Goal: Task Accomplishment & Management: Manage account settings

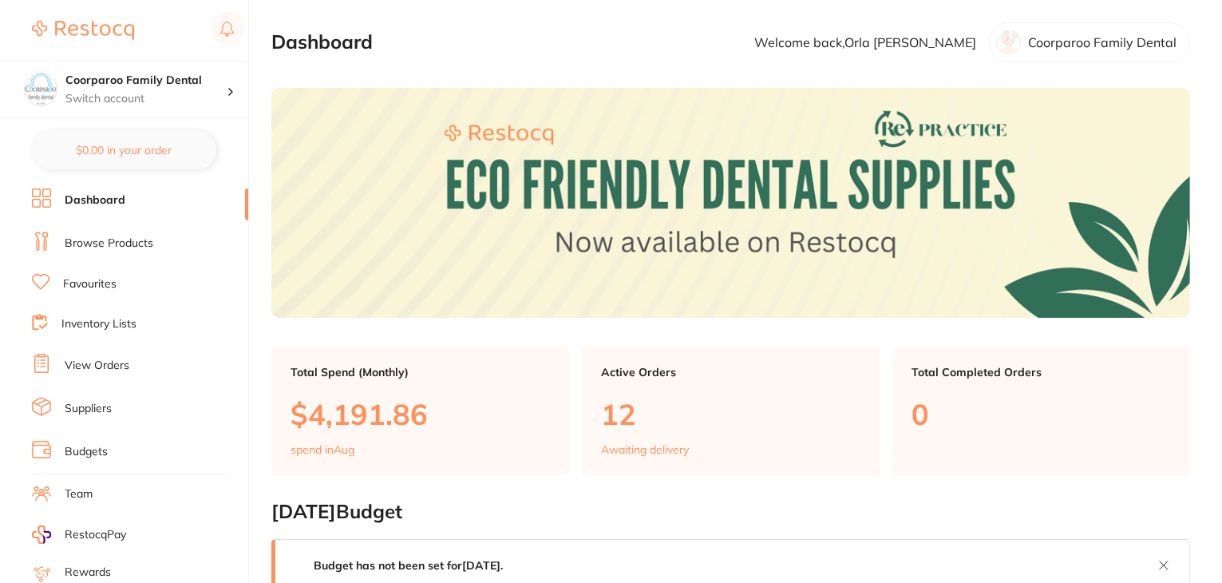
click at [114, 358] on link "View Orders" at bounding box center [97, 366] width 65 height 16
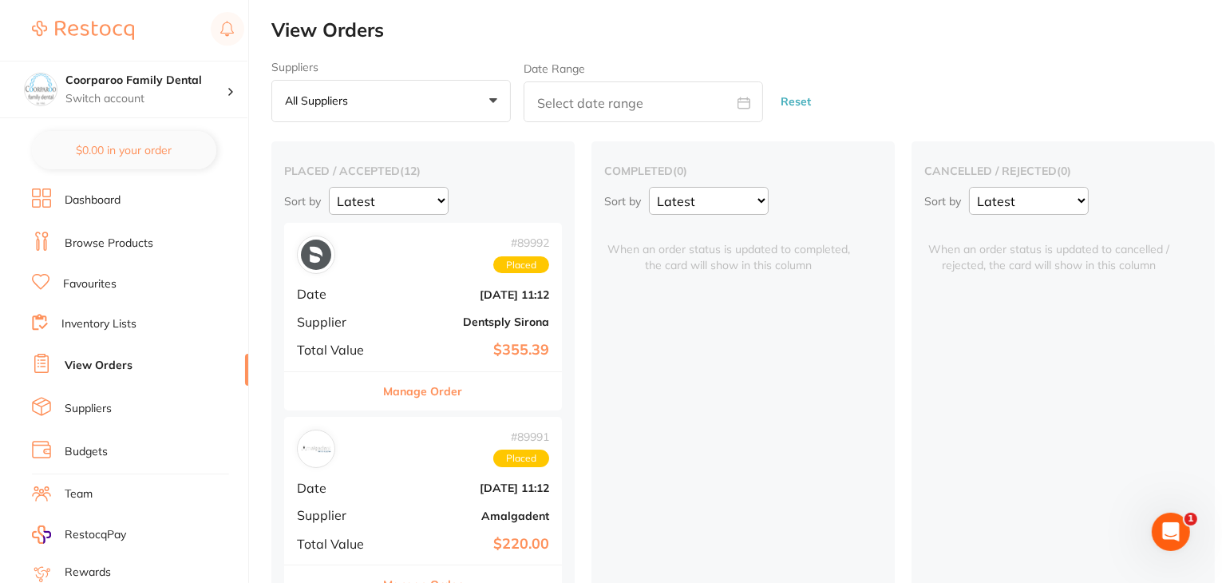
click at [107, 322] on link "Inventory Lists" at bounding box center [98, 324] width 75 height 16
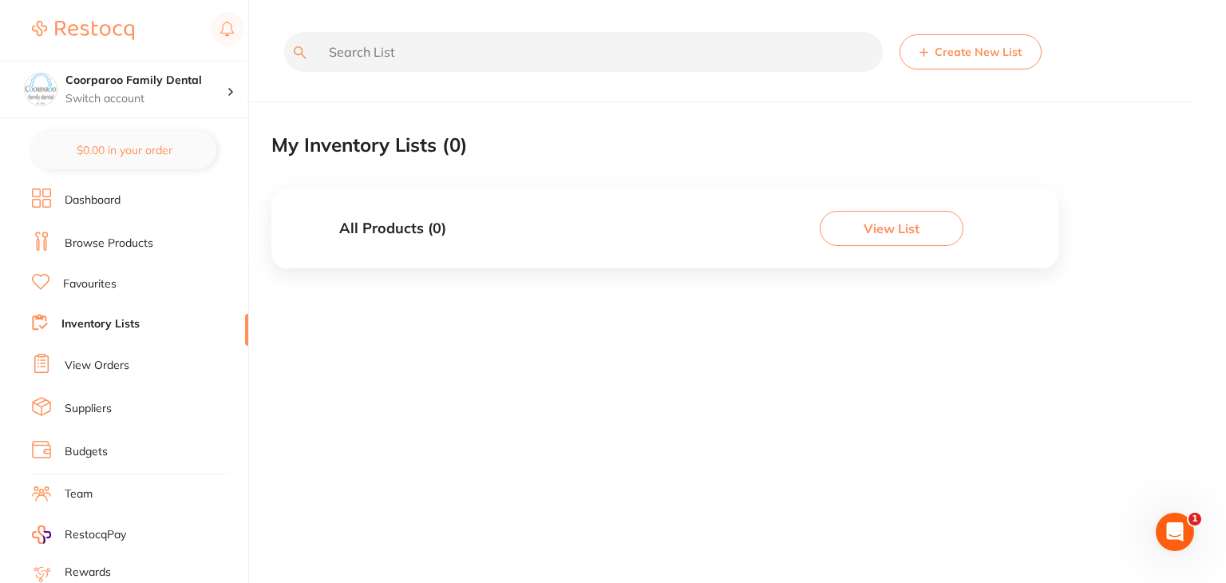
click at [87, 361] on link "View Orders" at bounding box center [97, 366] width 65 height 16
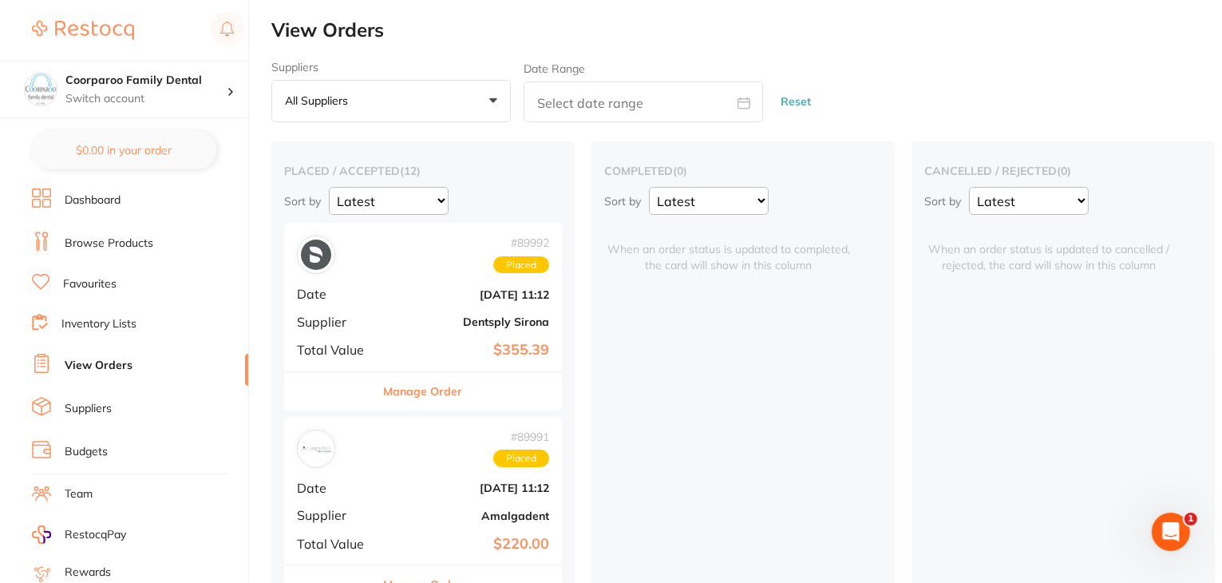
click at [117, 240] on link "Browse Products" at bounding box center [109, 244] width 89 height 16
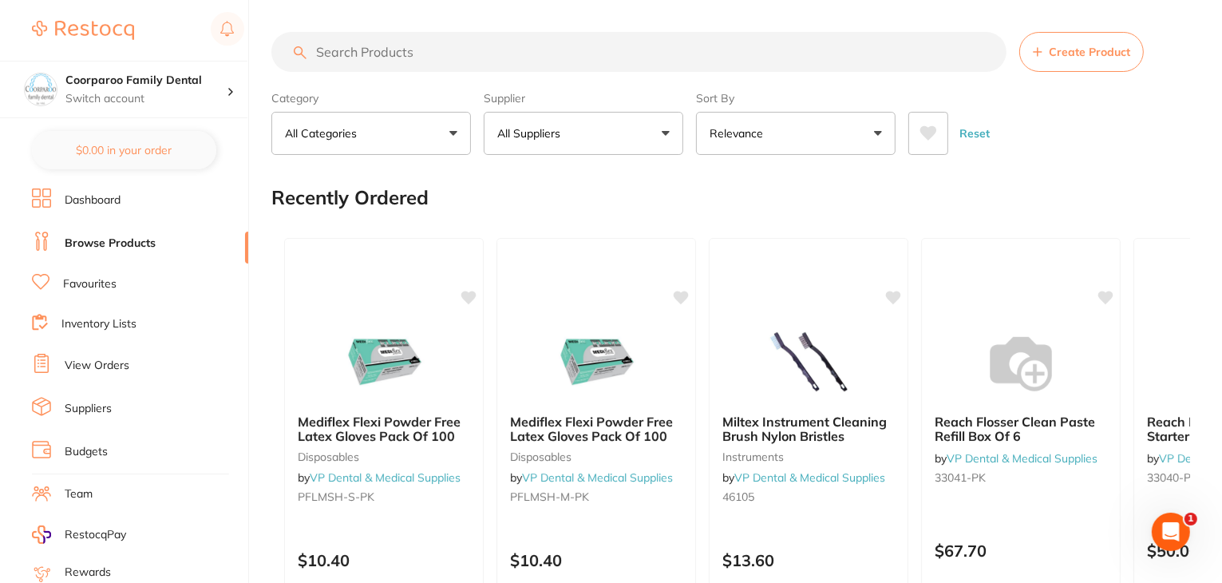
click at [105, 362] on link "View Orders" at bounding box center [97, 366] width 65 height 16
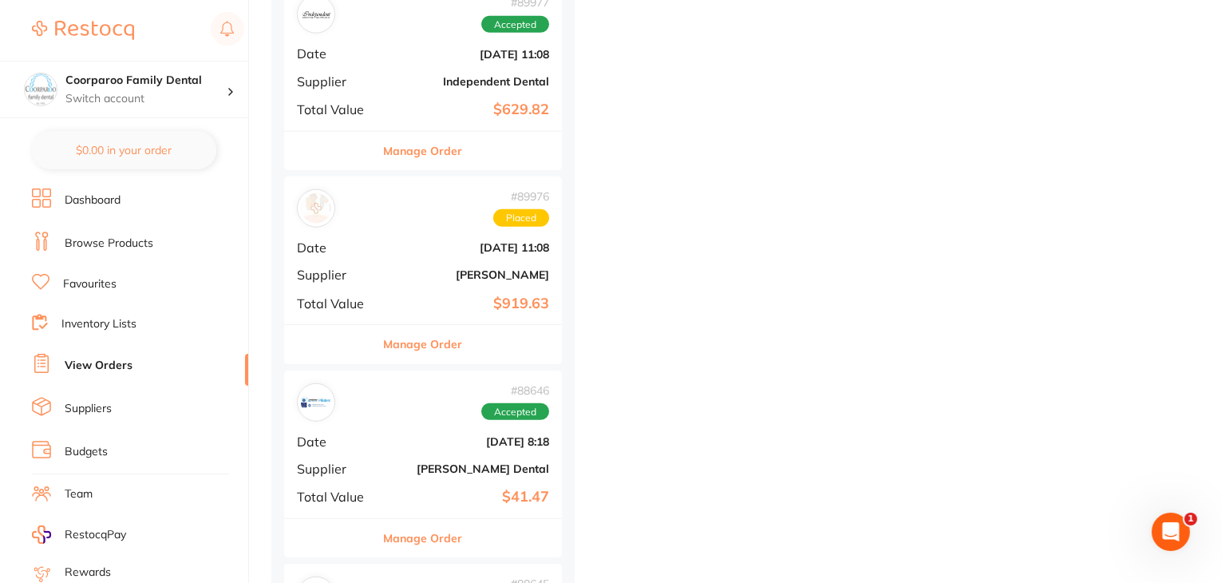
scroll to position [1437, 0]
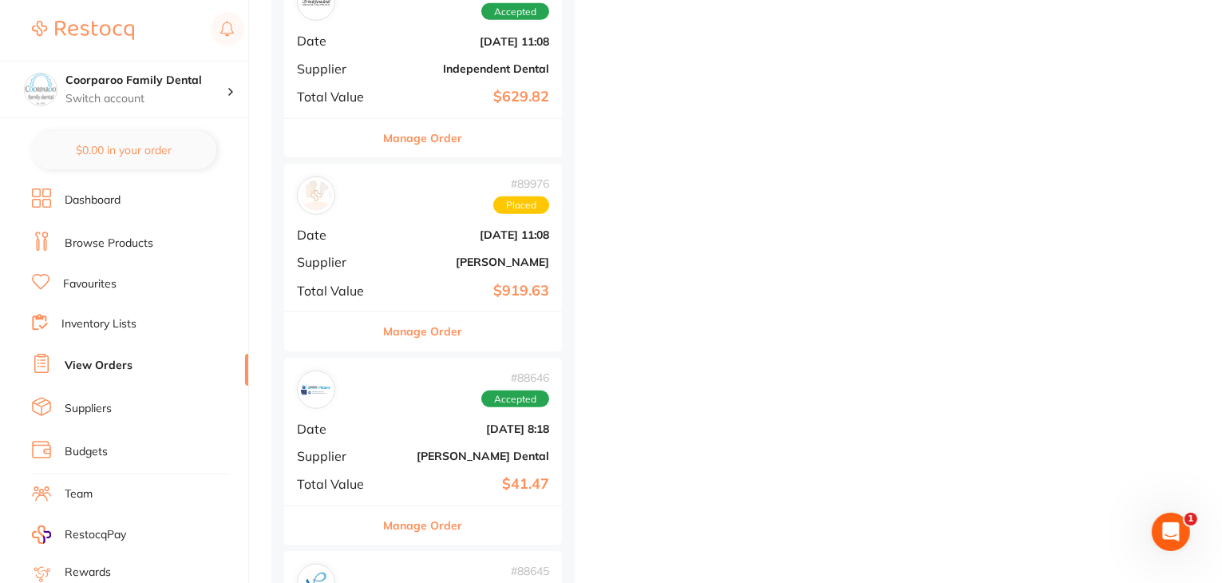
click at [410, 227] on div "# 89976 Placed Date [DATE] 11:08 Supplier [PERSON_NAME] Total Value $919.63" at bounding box center [423, 238] width 278 height 148
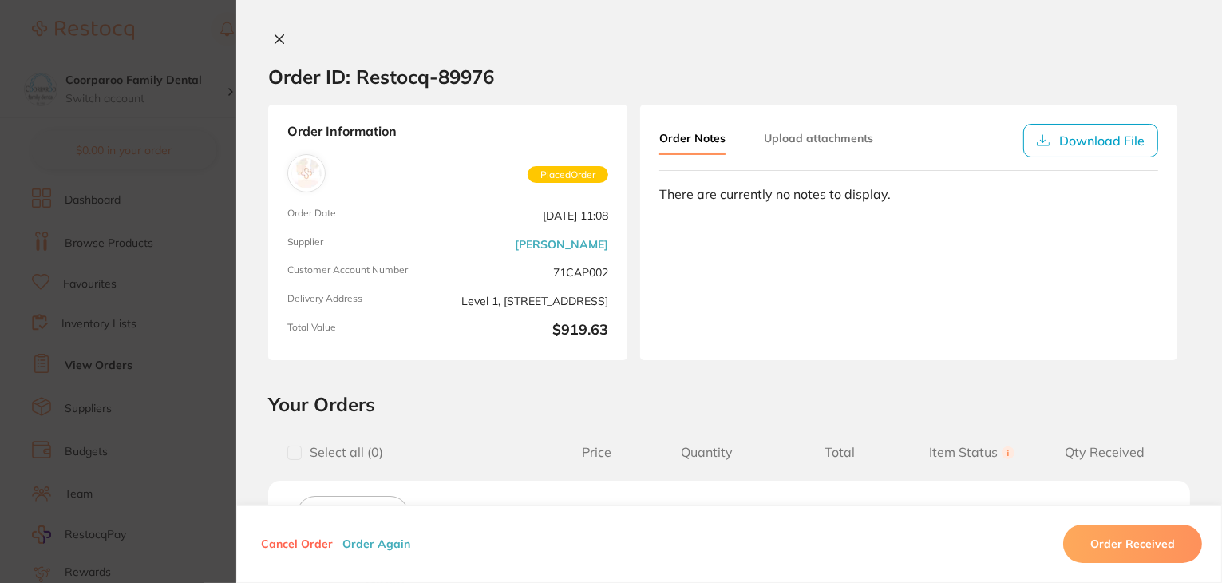
click at [280, 39] on icon at bounding box center [279, 39] width 13 height 13
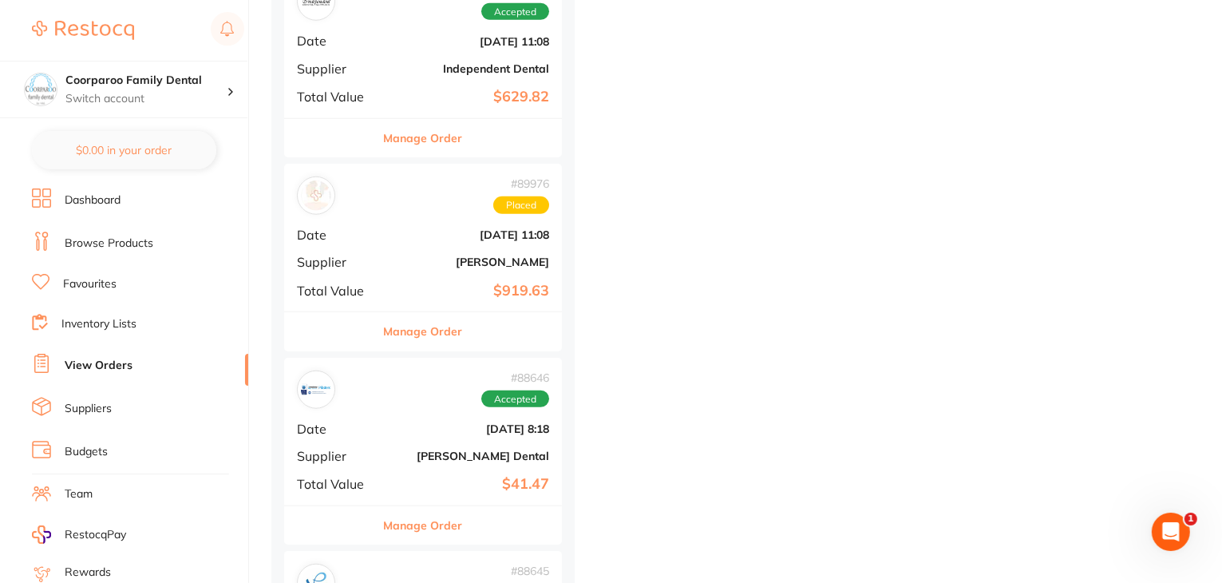
click at [411, 312] on button "Manage Order" at bounding box center [423, 331] width 79 height 38
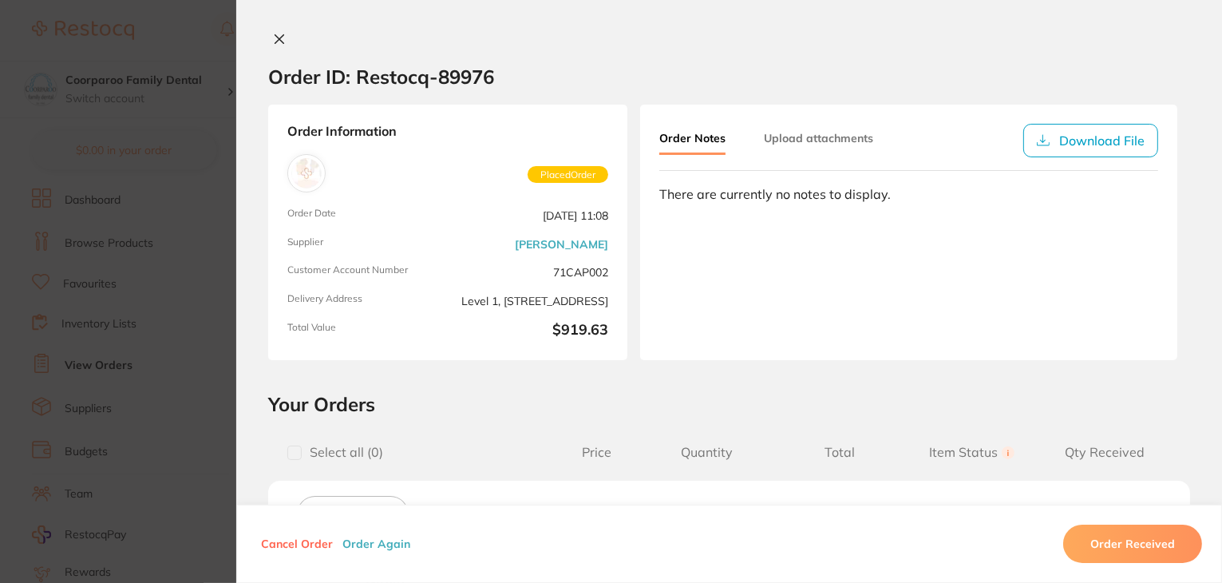
click at [276, 38] on icon at bounding box center [279, 39] width 9 height 9
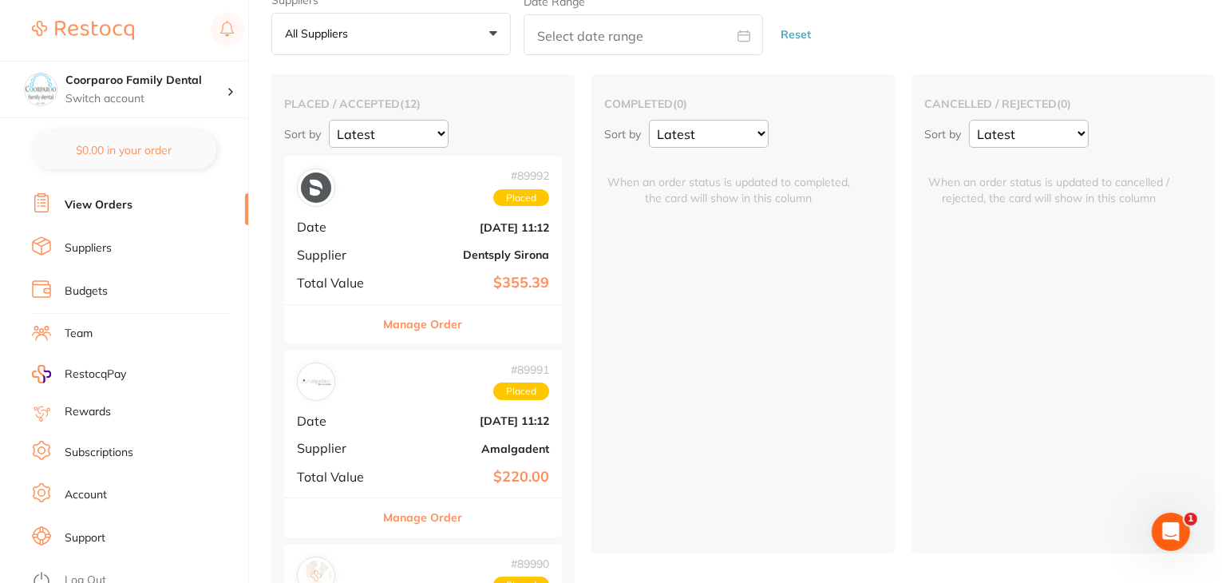
scroll to position [386, 0]
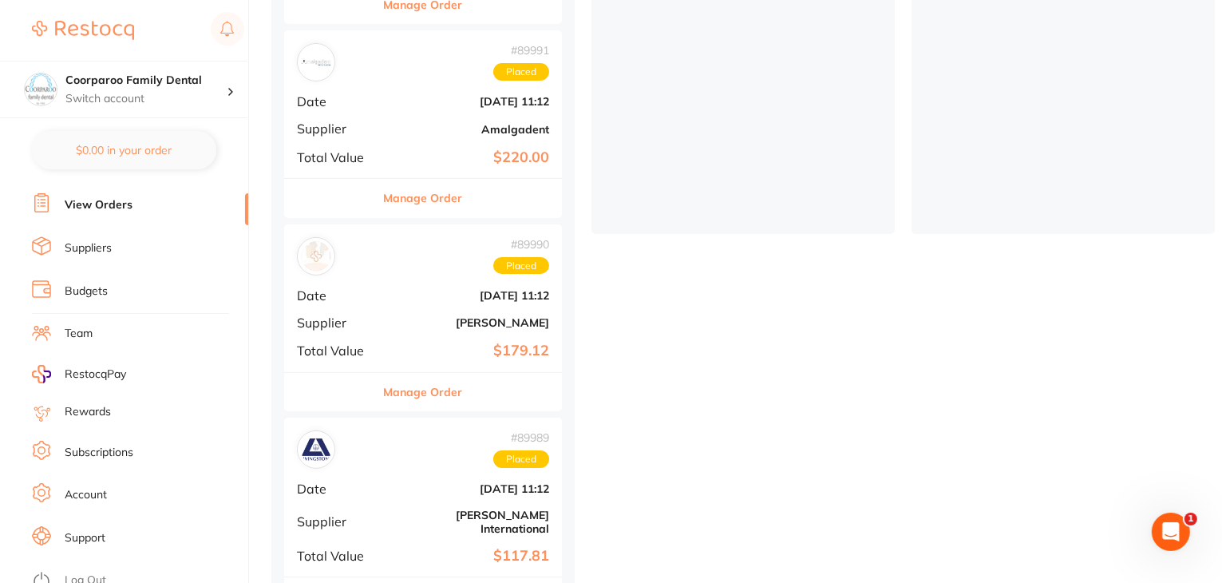
click at [82, 572] on link "Log Out" at bounding box center [86, 580] width 42 height 16
